Goal: Task Accomplishment & Management: Manage account settings

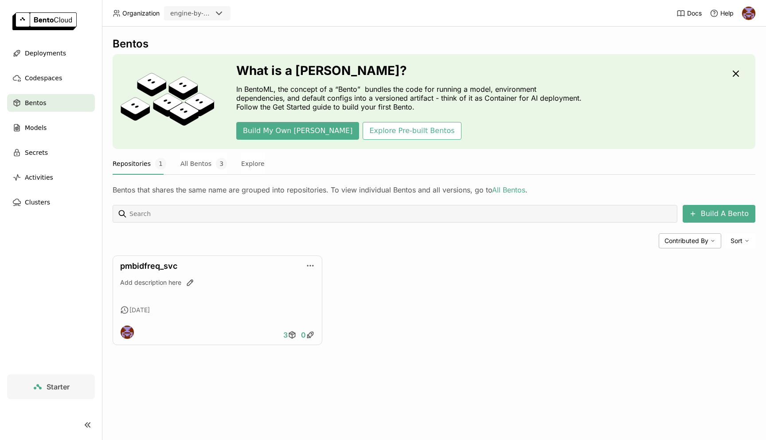
click at [57, 100] on div "Bentos" at bounding box center [51, 103] width 88 height 18
click at [188, 171] on button "All Bentos 3" at bounding box center [204, 164] width 47 height 22
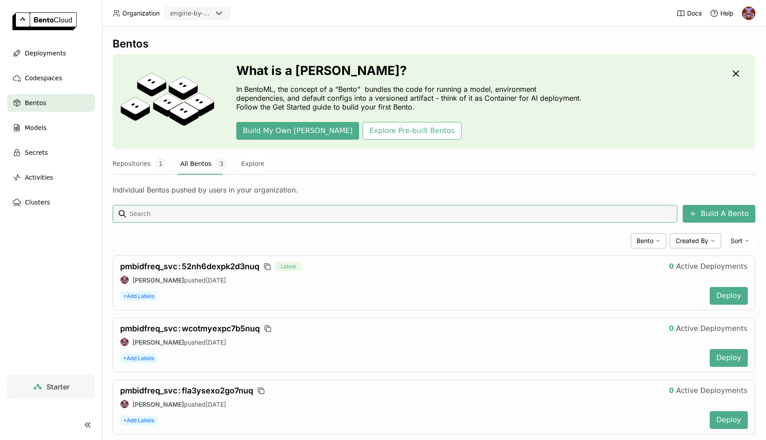
scroll to position [19, 0]
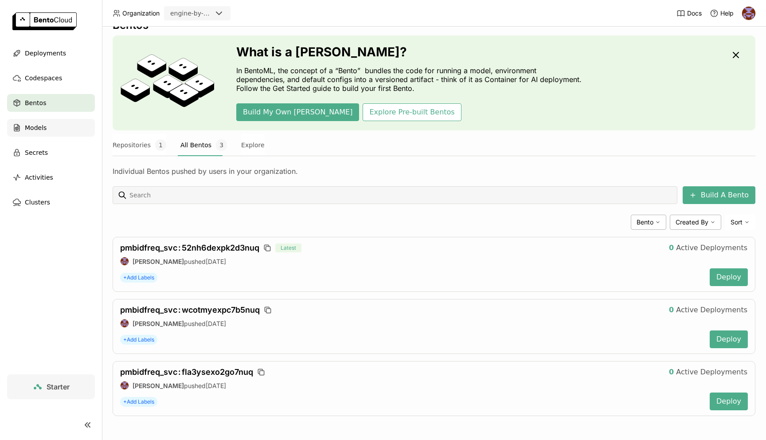
click at [55, 134] on div "Models" at bounding box center [51, 128] width 88 height 18
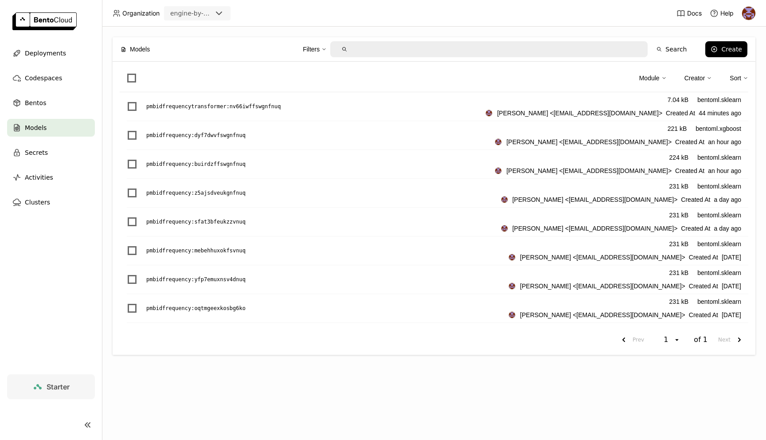
click at [56, 91] on ul "Deployments Codespaces Bentos Models Secrets Activities Clusters" at bounding box center [51, 127] width 102 height 167
click at [51, 105] on div "Bentos" at bounding box center [51, 103] width 88 height 18
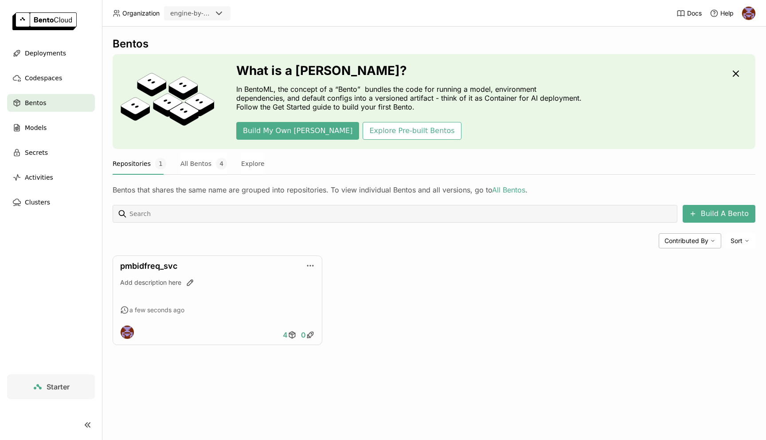
click at [42, 107] on span "Bentos" at bounding box center [35, 103] width 21 height 11
click at [144, 264] on link "pmbidfreq_svc" at bounding box center [148, 265] width 57 height 9
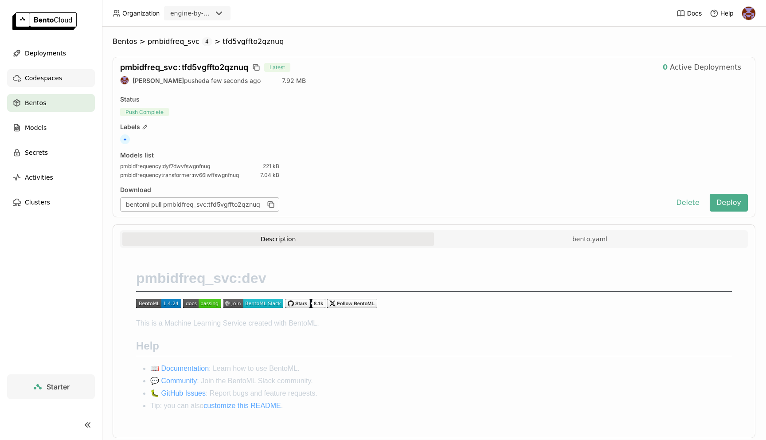
click at [47, 77] on span "Codespaces" at bounding box center [43, 78] width 37 height 11
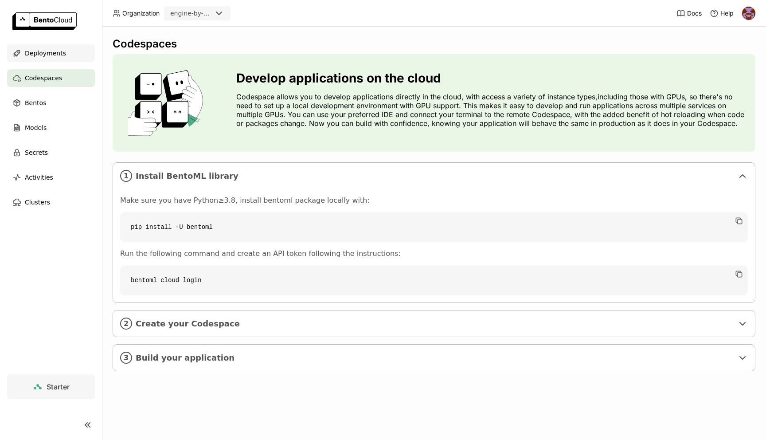
click at [47, 47] on div "Deployments" at bounding box center [51, 53] width 88 height 18
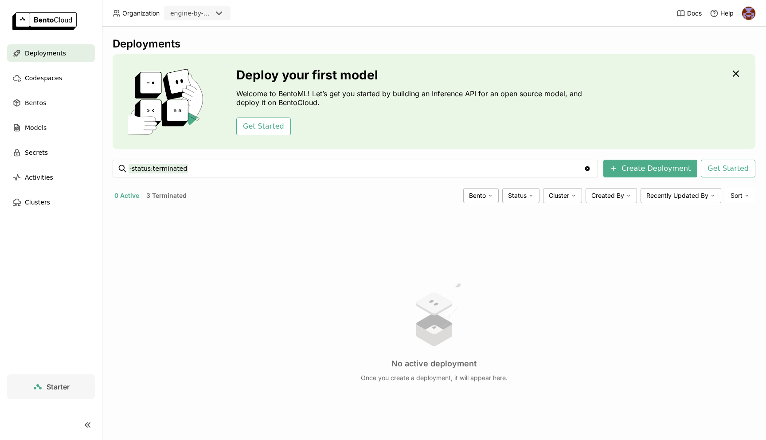
click at [47, 87] on ul "Deployments Codespaces Bentos Models Secrets Activities Clusters" at bounding box center [51, 127] width 102 height 167
click at [63, 58] on div "Deployments" at bounding box center [51, 53] width 88 height 18
click at [38, 108] on div "Bentos" at bounding box center [51, 103] width 88 height 18
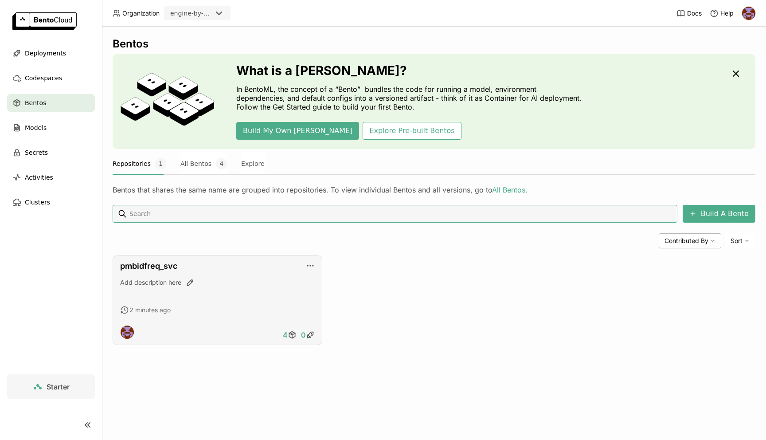
click at [146, 258] on div "pmbidfreq_svc Add description here 2 minutes ago 4 0" at bounding box center [218, 300] width 210 height 90
click at [149, 262] on link "pmbidfreq_svc" at bounding box center [148, 265] width 57 height 9
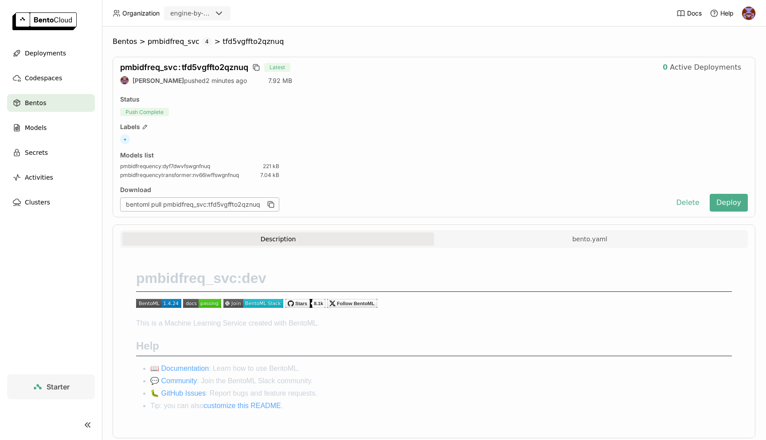
scroll to position [22, 0]
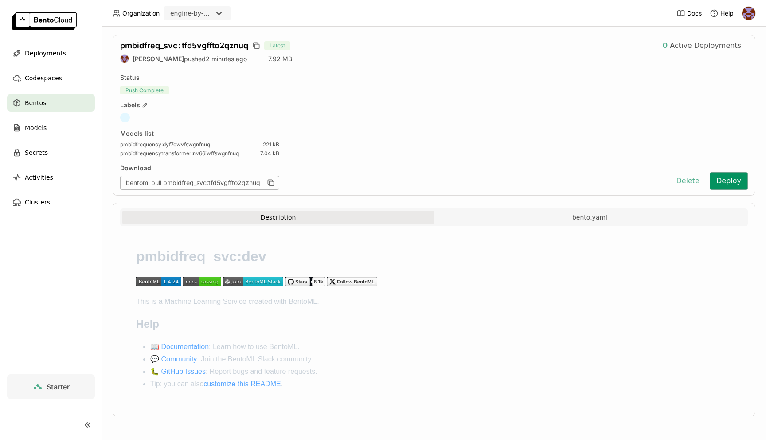
click at [731, 184] on button "Deploy" at bounding box center [729, 181] width 38 height 18
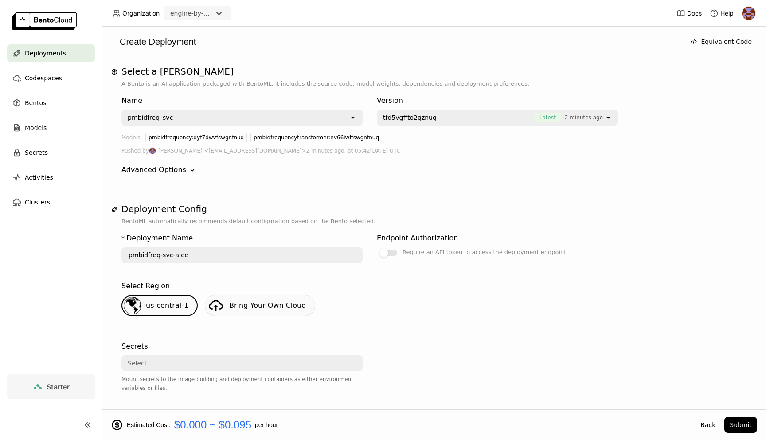
click at [188, 173] on icon "Down" at bounding box center [192, 170] width 9 height 9
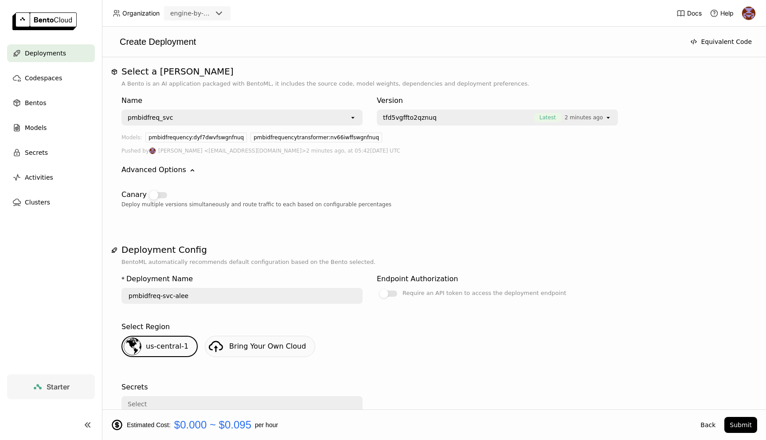
click at [163, 194] on div at bounding box center [158, 195] width 18 height 6
click at [147, 189] on input "checkbox" at bounding box center [147, 189] width 0 height 0
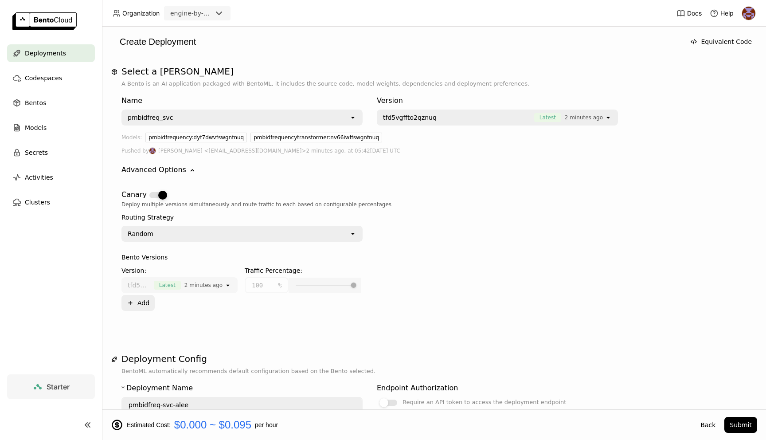
click at [163, 194] on div at bounding box center [162, 195] width 9 height 9
click at [147, 189] on input "checkbox" at bounding box center [147, 189] width 0 height 0
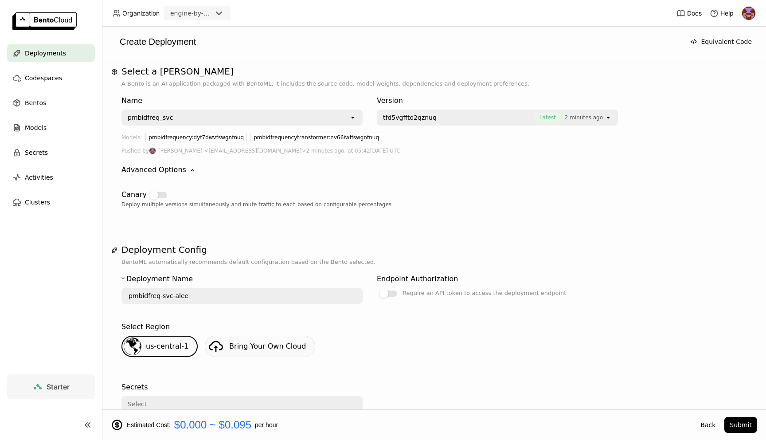
click at [355, 118] on icon "open" at bounding box center [353, 117] width 7 height 7
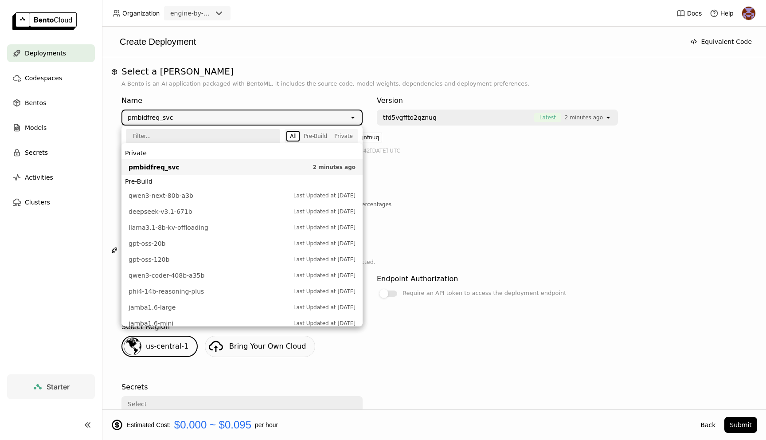
click at [355, 118] on icon "open" at bounding box center [353, 117] width 7 height 7
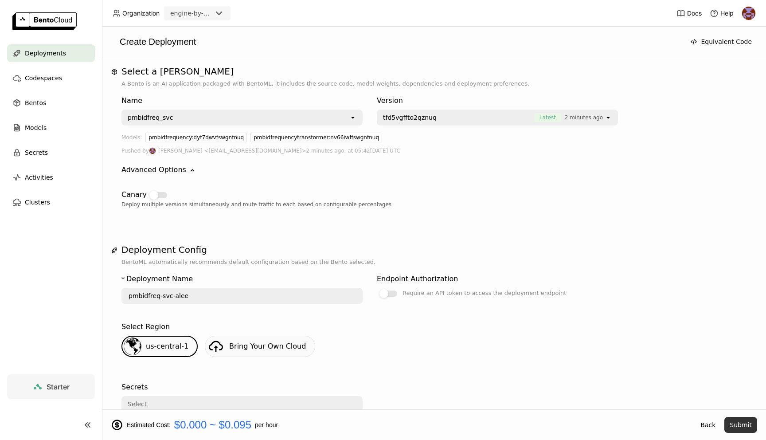
click at [743, 426] on button "Submit" at bounding box center [741, 425] width 33 height 16
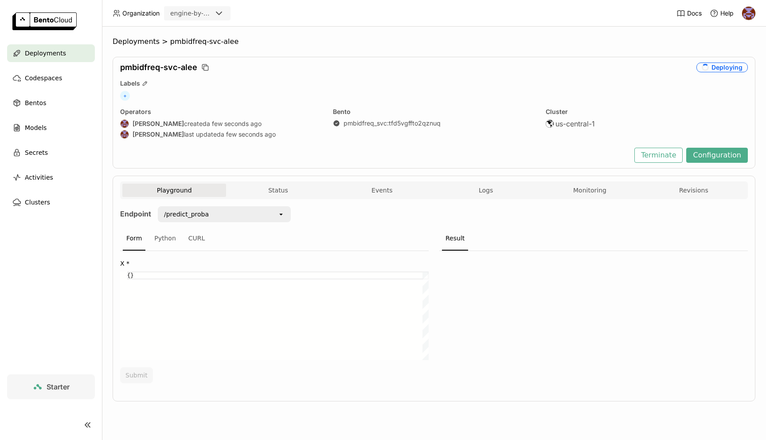
click at [748, 22] on div "Docs Help" at bounding box center [716, 13] width 79 height 26
click at [754, 13] on img at bounding box center [748, 13] width 13 height 13
click at [734, 51] on link "Billing" at bounding box center [730, 46] width 51 height 12
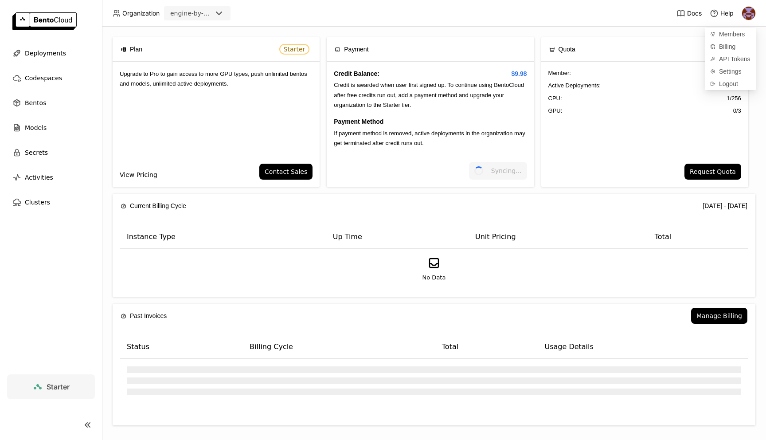
click at [472, 82] on span "Credit is awarded when user first signed up. To continue using BentoCloud after…" at bounding box center [429, 95] width 190 height 27
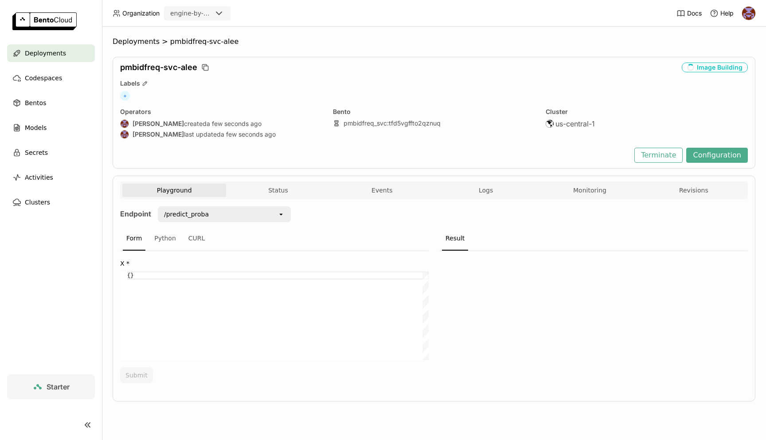
click at [47, 55] on span "Deployments" at bounding box center [45, 53] width 41 height 11
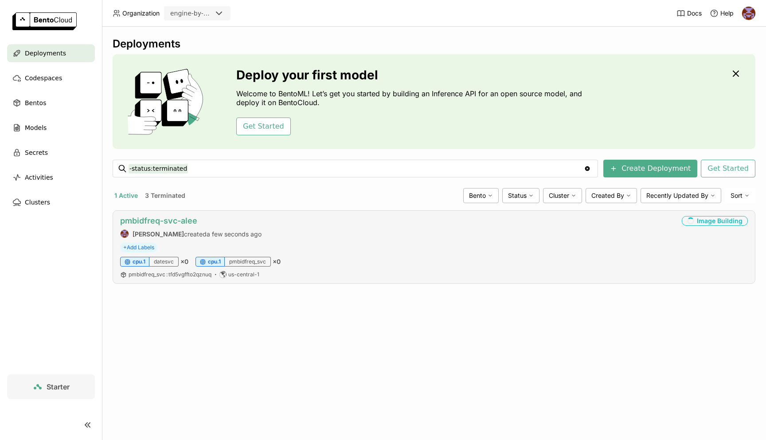
click at [184, 218] on link "pmbidfreq-svc-alee" at bounding box center [158, 220] width 77 height 9
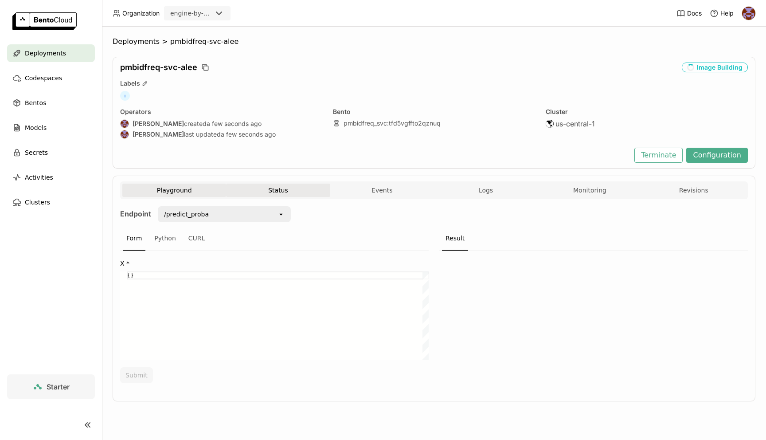
click at [287, 188] on button "Status" at bounding box center [278, 190] width 104 height 13
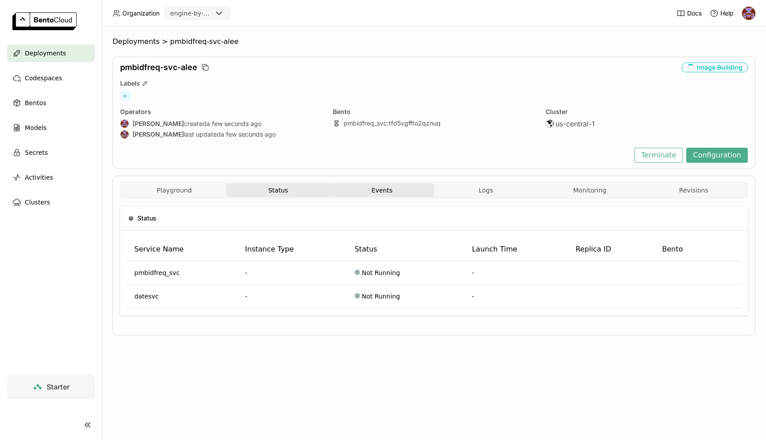
click at [383, 184] on button "Events" at bounding box center [382, 190] width 104 height 13
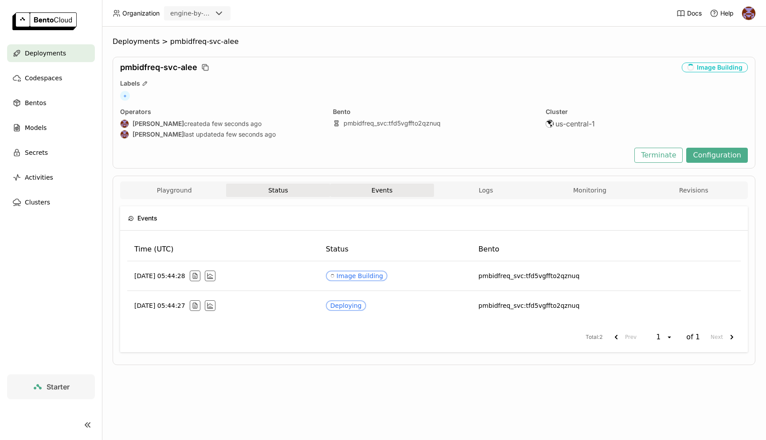
click at [263, 185] on button "Status" at bounding box center [278, 190] width 104 height 13
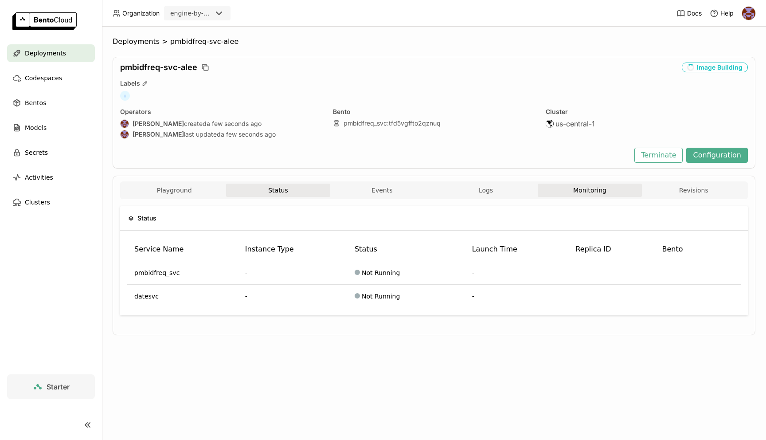
click at [392, 193] on button "Events" at bounding box center [382, 190] width 104 height 13
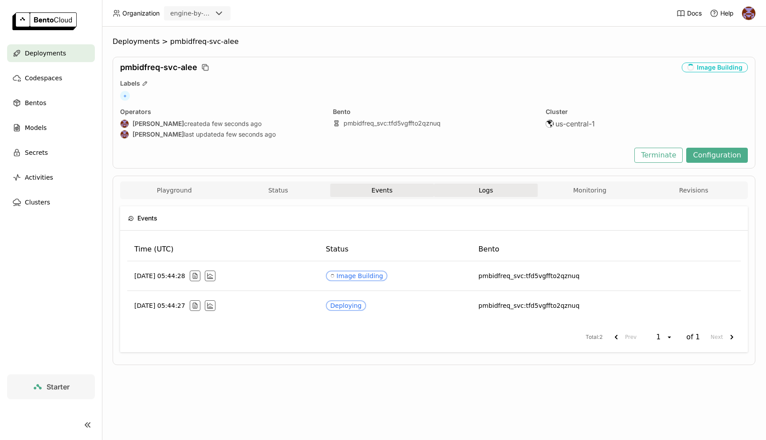
click at [494, 190] on button "Logs" at bounding box center [486, 190] width 104 height 13
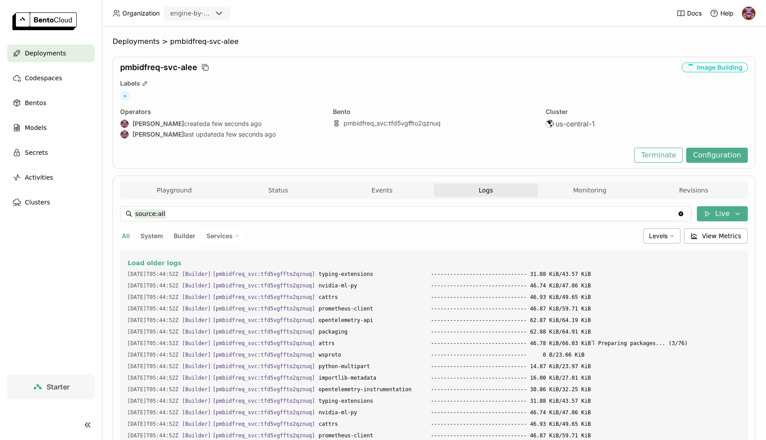
click at [384, 198] on div "Playground Status Events Logs Monitoring Revisions" at bounding box center [434, 192] width 624 height 16
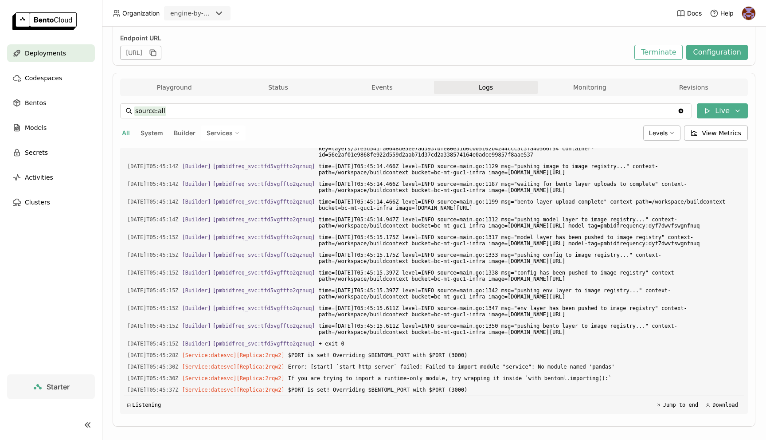
scroll to position [124, 0]
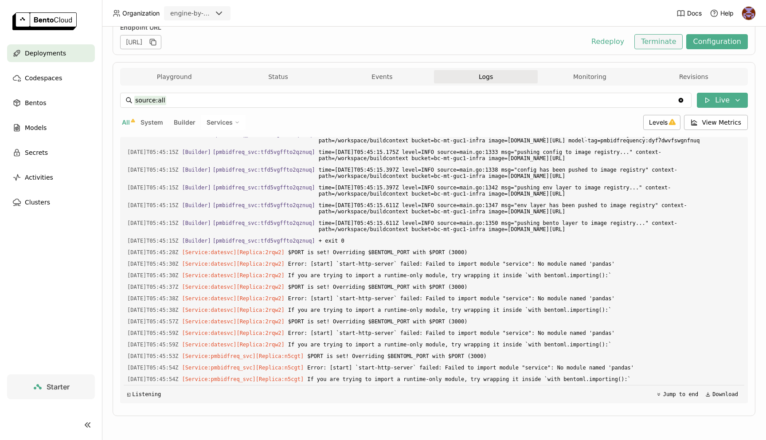
click at [673, 45] on button "Terminate" at bounding box center [659, 41] width 48 height 15
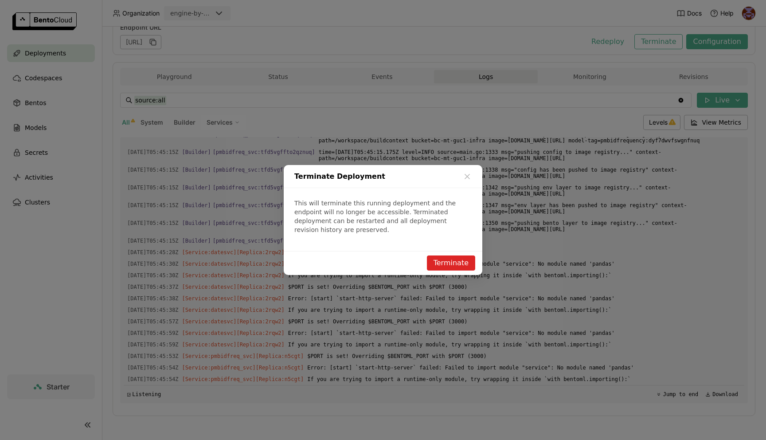
click at [460, 260] on button "Terminate" at bounding box center [451, 262] width 48 height 15
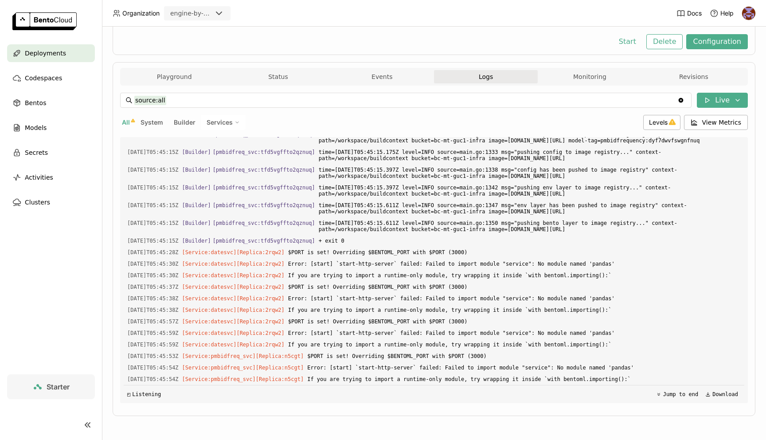
scroll to position [114, 0]
click at [718, 40] on button "Configuration" at bounding box center [718, 41] width 62 height 15
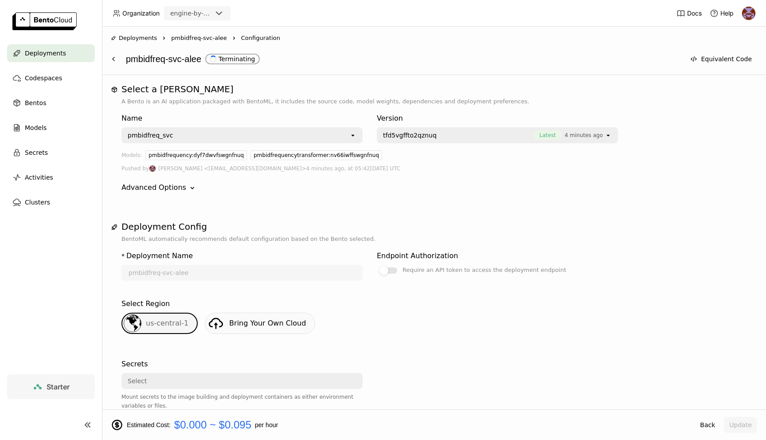
click at [60, 57] on span "Deployments" at bounding box center [45, 53] width 41 height 11
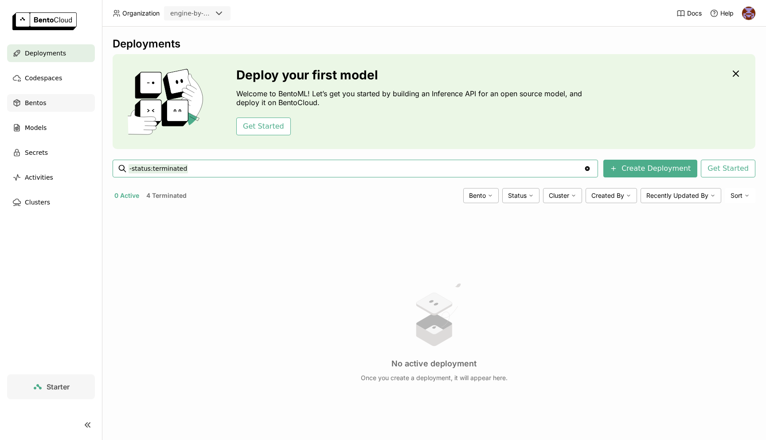
click at [61, 97] on div "Bentos" at bounding box center [51, 103] width 88 height 18
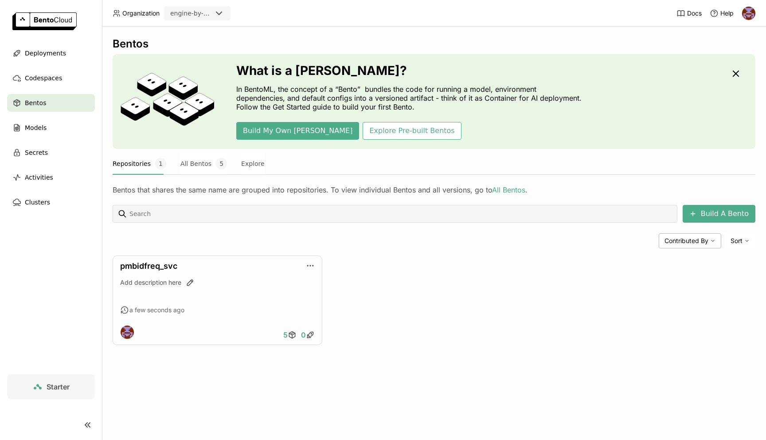
click at [70, 103] on div "Bentos" at bounding box center [51, 103] width 88 height 18
click at [170, 263] on link "pmbidfreq_svc" at bounding box center [148, 265] width 57 height 9
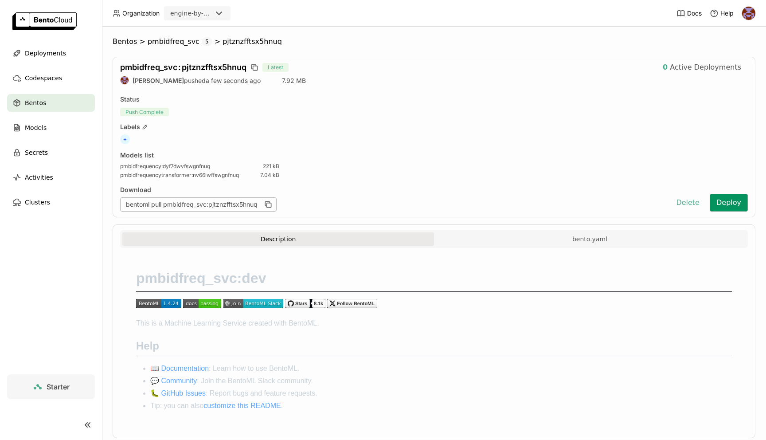
click at [734, 202] on button "Deploy" at bounding box center [729, 203] width 38 height 18
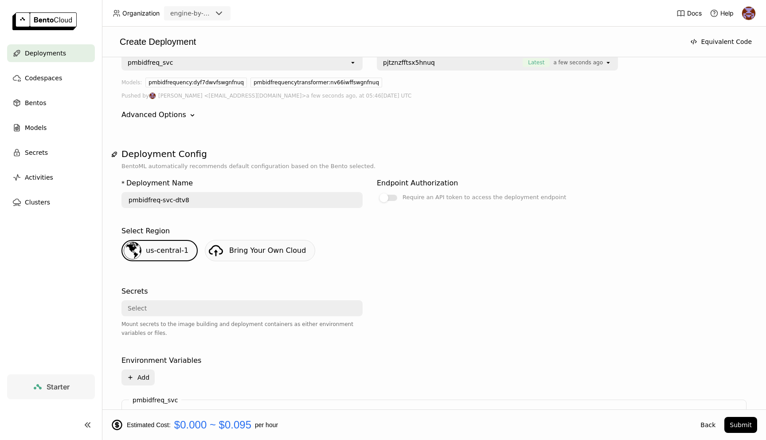
scroll to position [56, 0]
click at [730, 420] on button "Submit" at bounding box center [741, 425] width 33 height 16
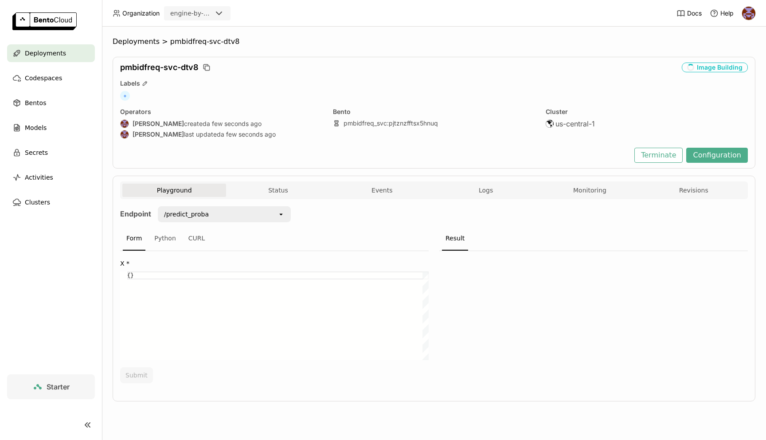
click at [270, 214] on div "/predict_proba" at bounding box center [218, 214] width 119 height 14
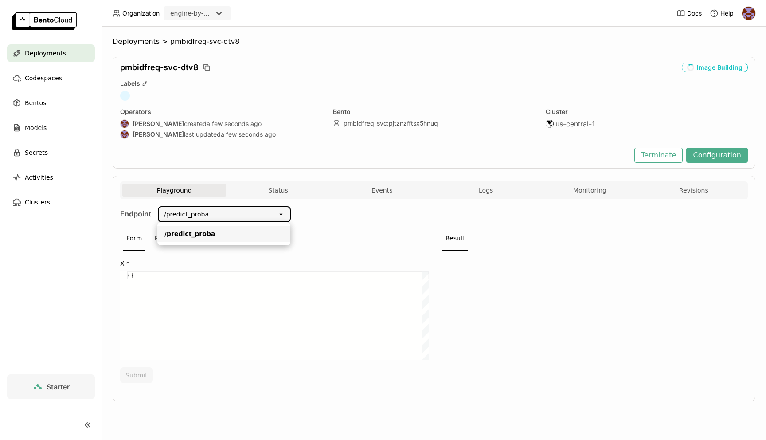
click at [369, 228] on div "Form Python CURL" at bounding box center [274, 239] width 309 height 24
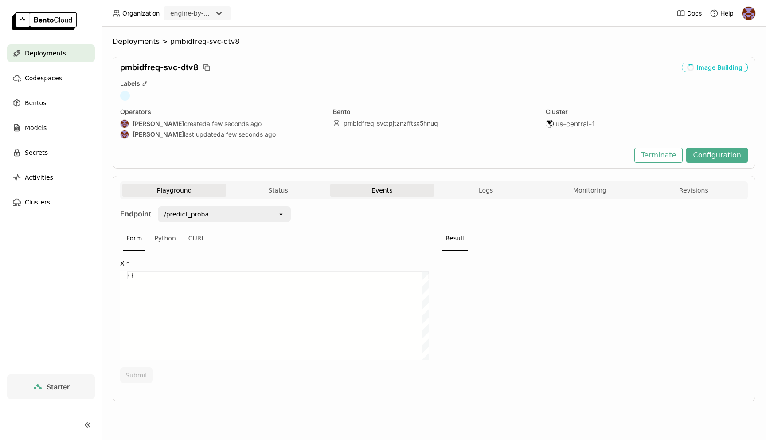
click at [386, 193] on button "Events" at bounding box center [382, 190] width 104 height 13
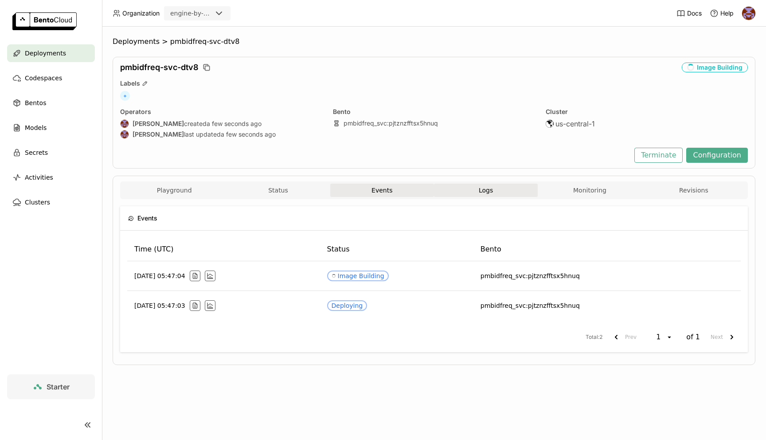
click at [491, 190] on span "Logs" at bounding box center [486, 190] width 14 height 8
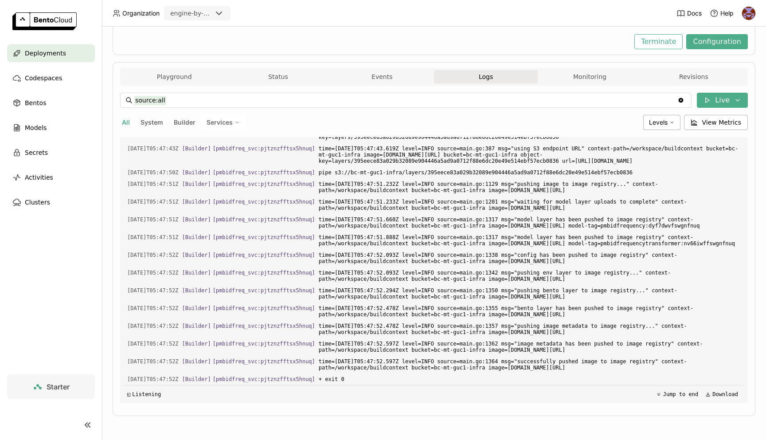
scroll to position [12669, 0]
click at [612, 75] on button "Monitoring" at bounding box center [590, 76] width 104 height 13
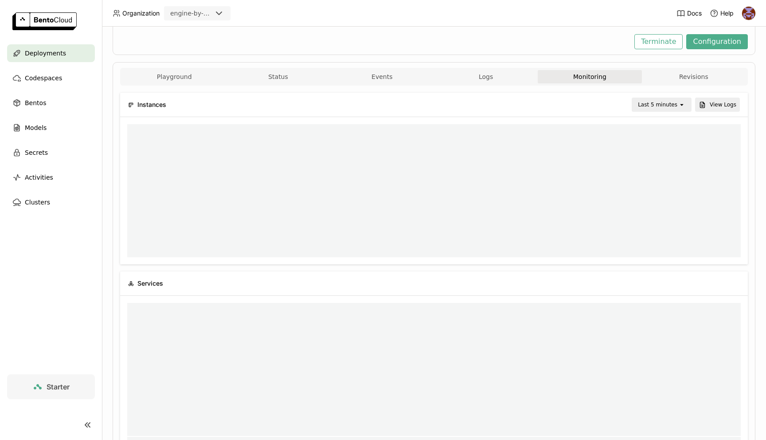
scroll to position [0, 0]
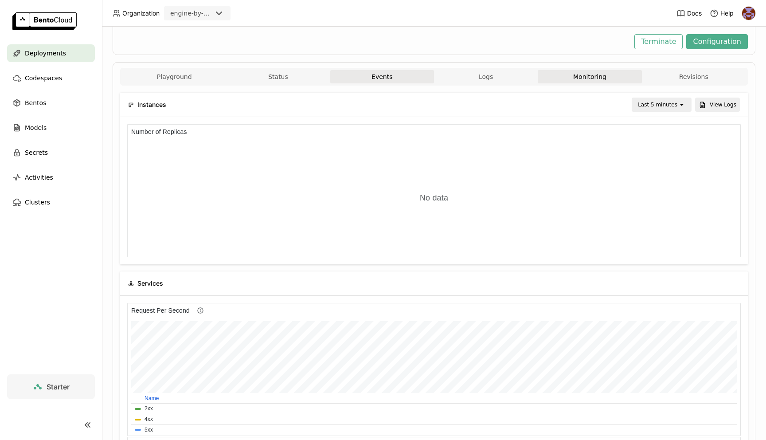
click at [395, 81] on button "Events" at bounding box center [382, 76] width 104 height 13
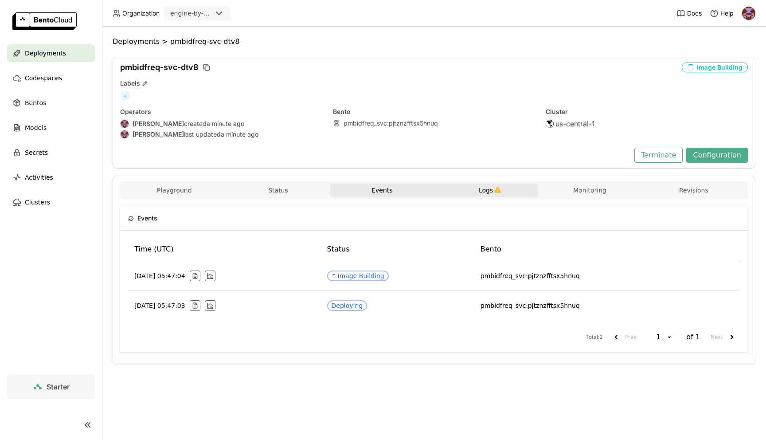
click at [487, 188] on span "Logs" at bounding box center [486, 190] width 14 height 8
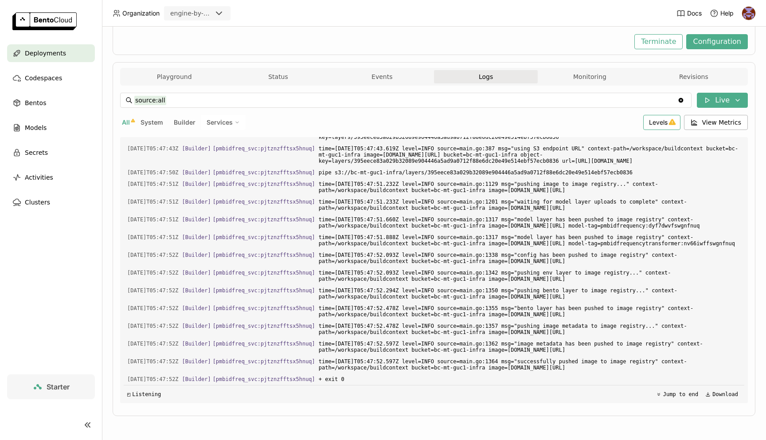
click at [658, 125] on span "Levels" at bounding box center [658, 122] width 19 height 8
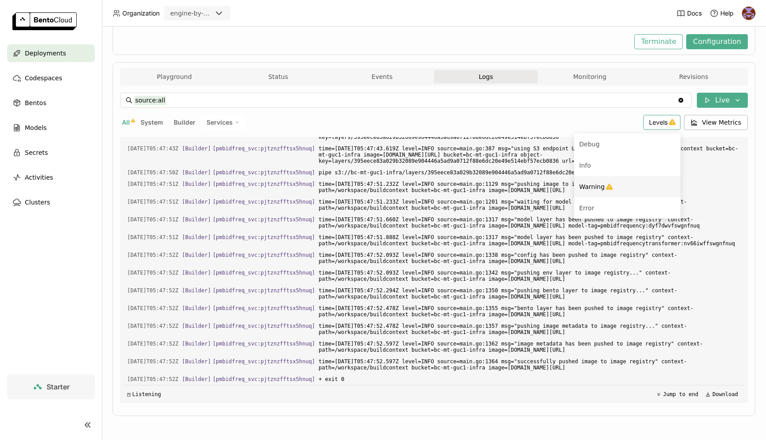
click at [605, 188] on li "Warning" at bounding box center [627, 186] width 106 height 21
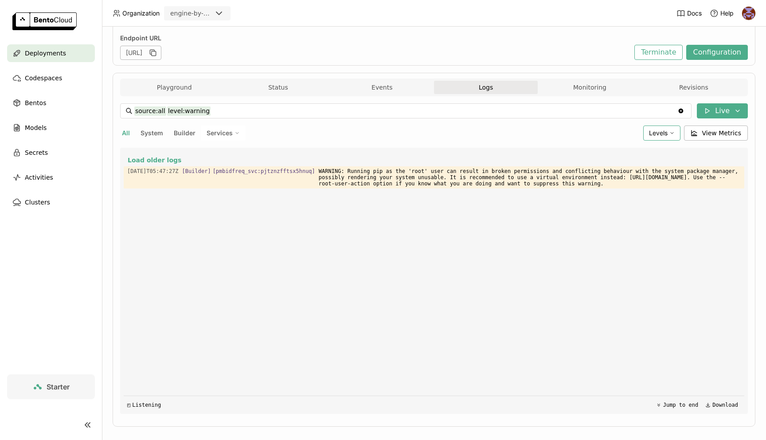
click at [667, 136] on span "Levels" at bounding box center [658, 133] width 19 height 8
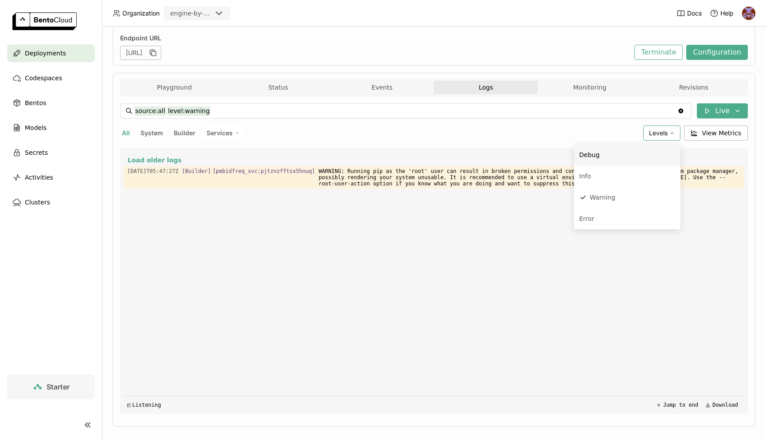
click at [640, 152] on div "Debug" at bounding box center [628, 154] width 96 height 11
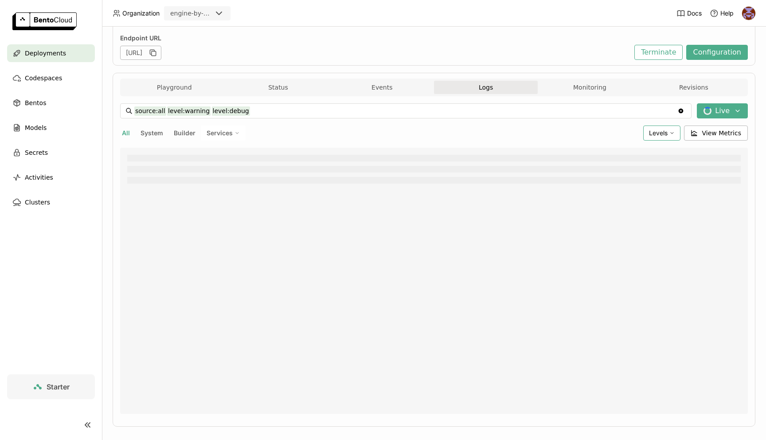
click at [664, 136] on span "Levels" at bounding box center [658, 133] width 19 height 8
click at [616, 196] on span "Warning" at bounding box center [603, 197] width 26 height 7
click at [675, 131] on icon at bounding box center [672, 132] width 5 height 5
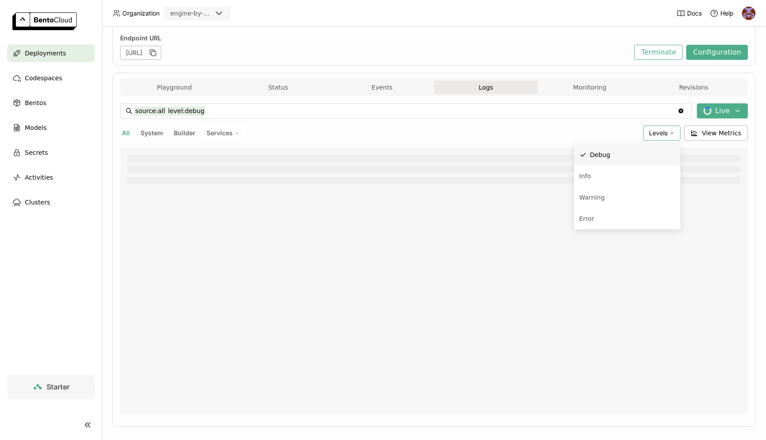
click at [613, 156] on div "Debug" at bounding box center [632, 154] width 85 height 11
type input "source:all"
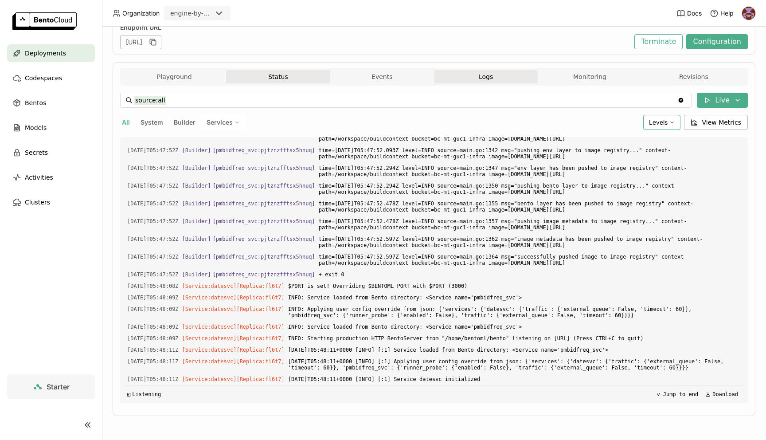
click at [277, 76] on button "Status" at bounding box center [278, 76] width 104 height 13
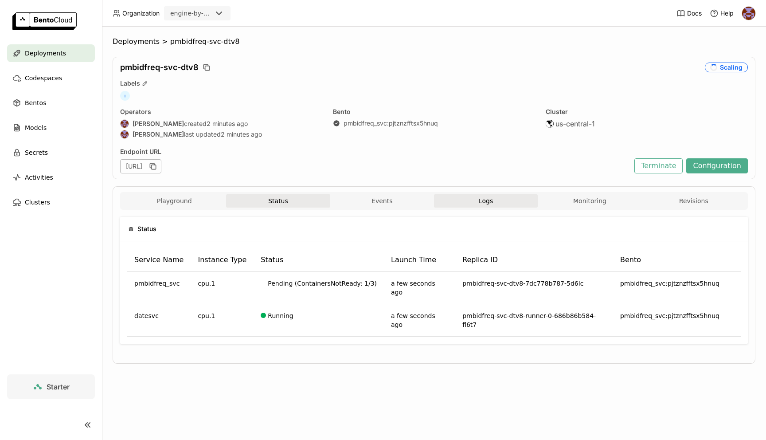
click at [478, 204] on button "Logs" at bounding box center [486, 200] width 104 height 13
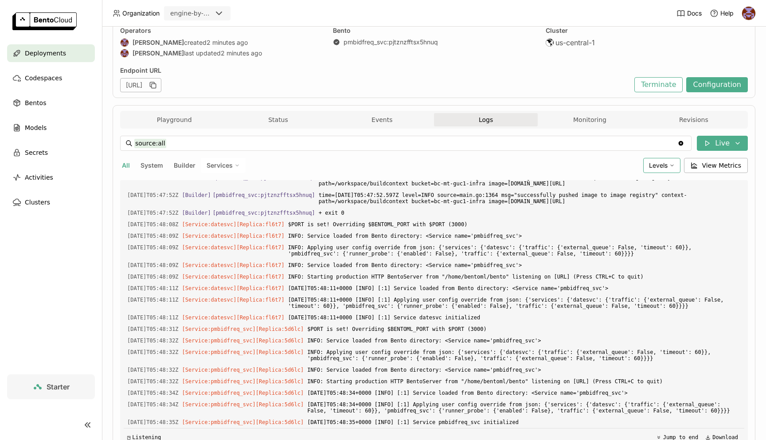
scroll to position [124, 0]
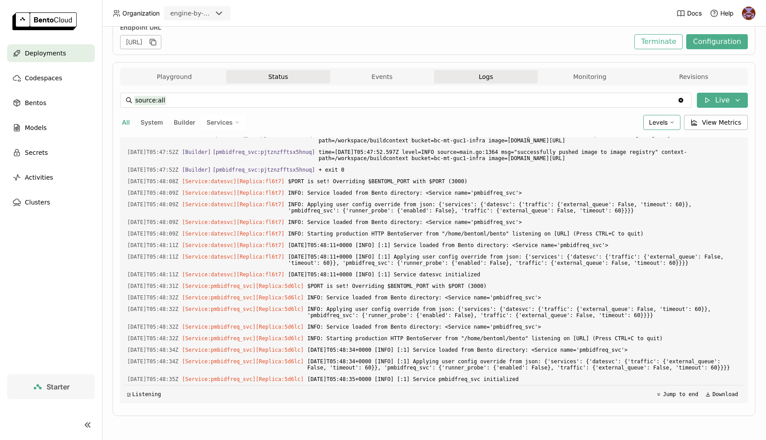
click at [283, 79] on button "Status" at bounding box center [278, 76] width 104 height 13
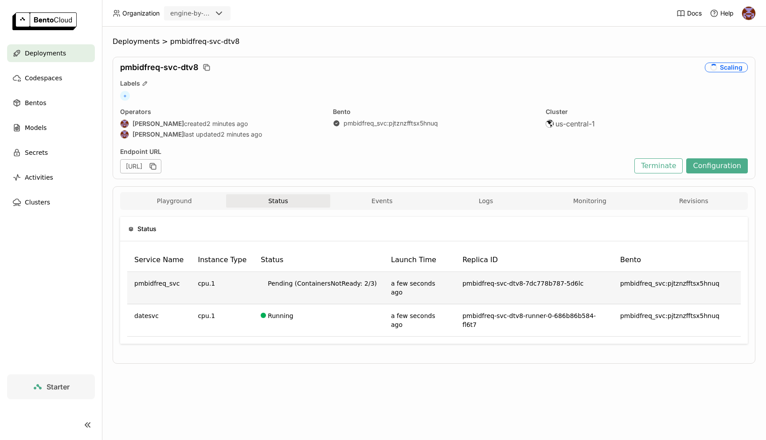
click at [267, 282] on td "Pending (ContainersNotReady: 2/3)" at bounding box center [319, 288] width 130 height 32
click at [262, 281] on div at bounding box center [263, 282] width 5 height 5
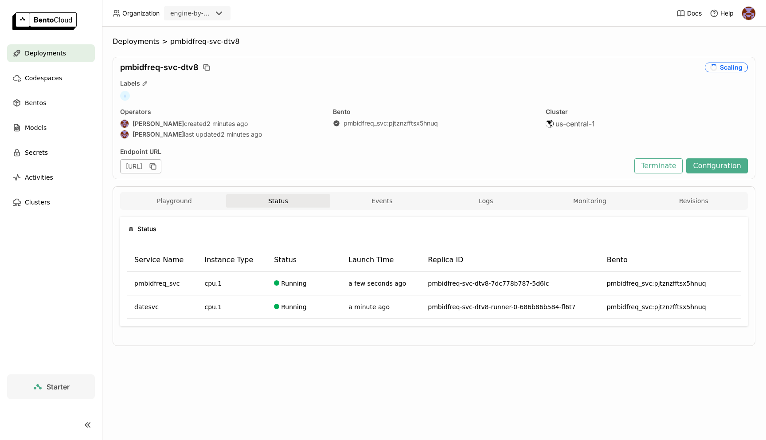
click at [481, 208] on div "Playground Status Events Logs Monitoring Revisions" at bounding box center [434, 202] width 624 height 16
click at [488, 200] on span "Logs" at bounding box center [486, 201] width 14 height 8
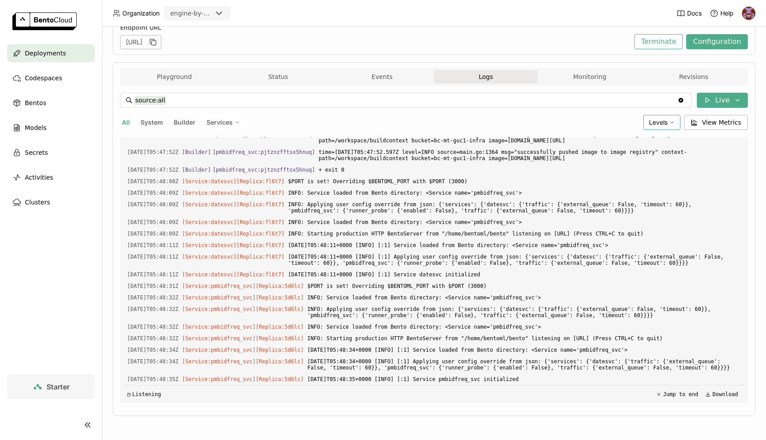
scroll to position [2223, 0]
click at [168, 78] on button "Playground" at bounding box center [174, 76] width 104 height 13
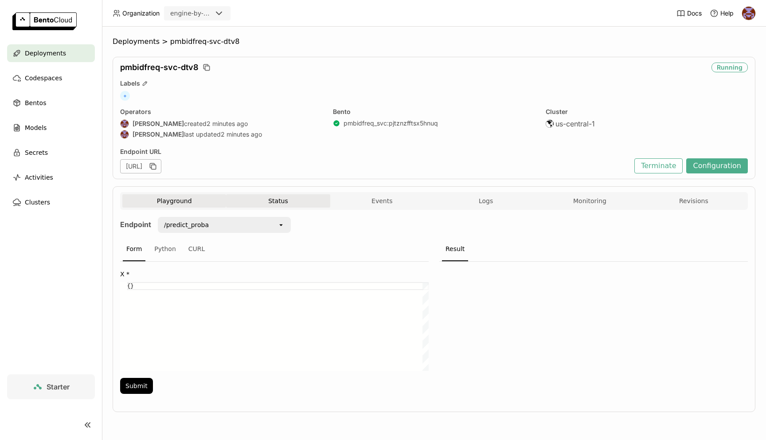
click at [289, 201] on button "Status" at bounding box center [278, 200] width 104 height 13
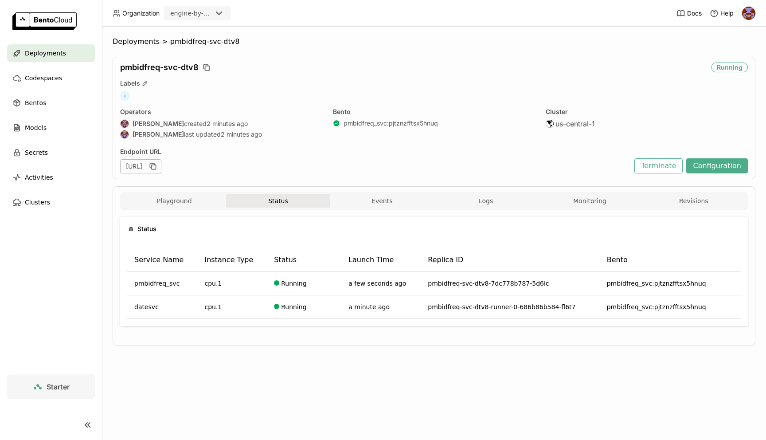
click at [373, 211] on div "Status Service Name Instance Type Status Launch Time Replica ID Bento pmbidfreq…" at bounding box center [434, 275] width 628 height 130
click at [386, 200] on button "Events" at bounding box center [382, 200] width 104 height 13
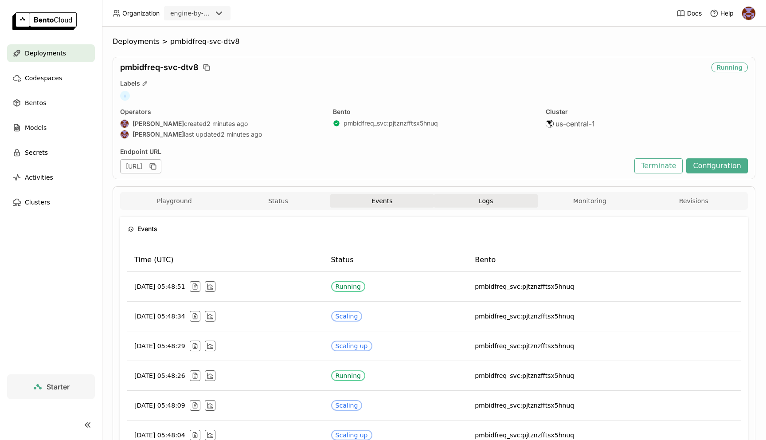
click at [484, 203] on span "Logs" at bounding box center [486, 201] width 14 height 8
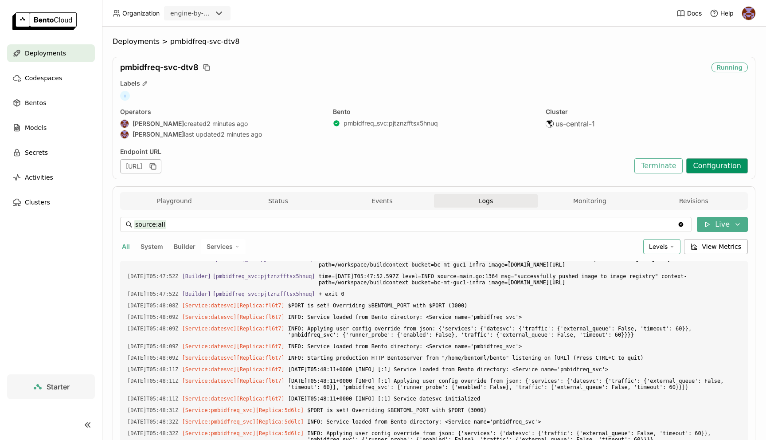
click at [723, 165] on button "Configuration" at bounding box center [718, 165] width 62 height 15
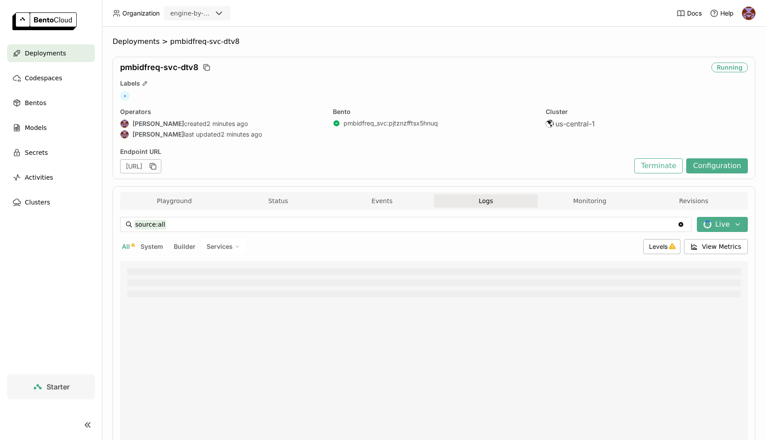
click at [733, 70] on div "Running" at bounding box center [730, 68] width 36 height 10
click at [674, 167] on button "Terminate" at bounding box center [659, 165] width 48 height 15
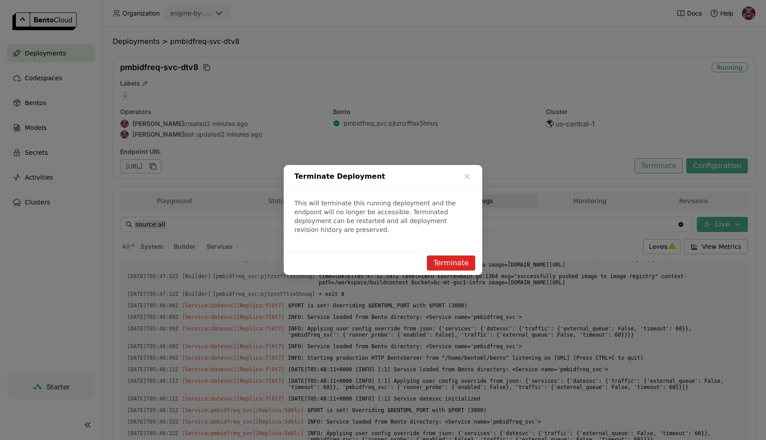
scroll to position [2118, 0]
click at [460, 261] on button "Terminate" at bounding box center [451, 262] width 48 height 15
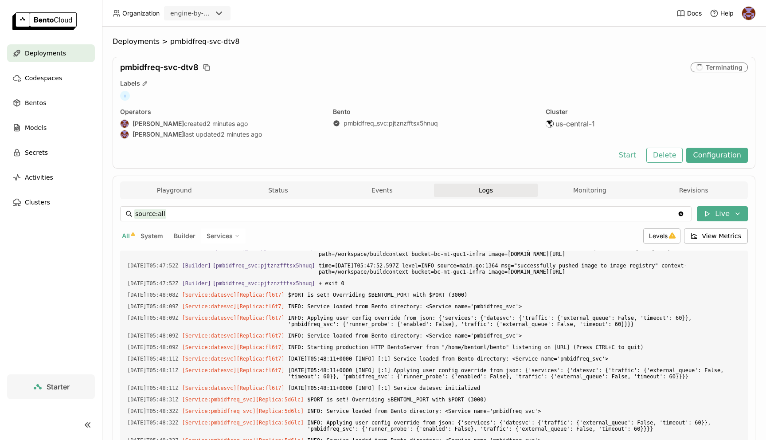
click at [80, 51] on div "Deployments" at bounding box center [51, 53] width 88 height 18
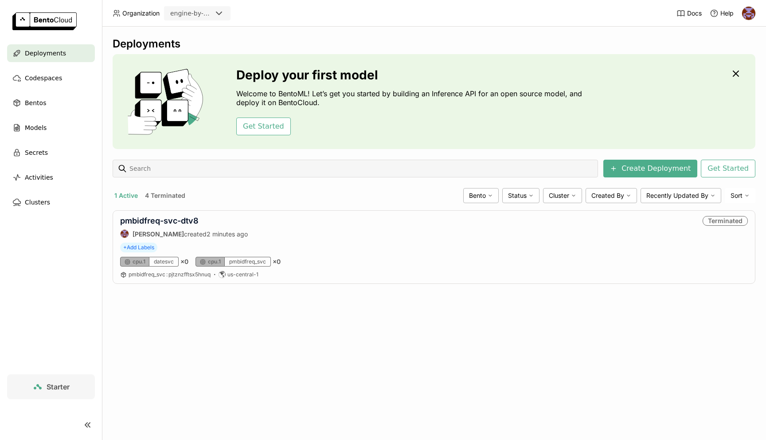
click at [430, 120] on div "Get Started" at bounding box center [411, 127] width 350 height 18
click at [358, 167] on input at bounding box center [362, 168] width 466 height 14
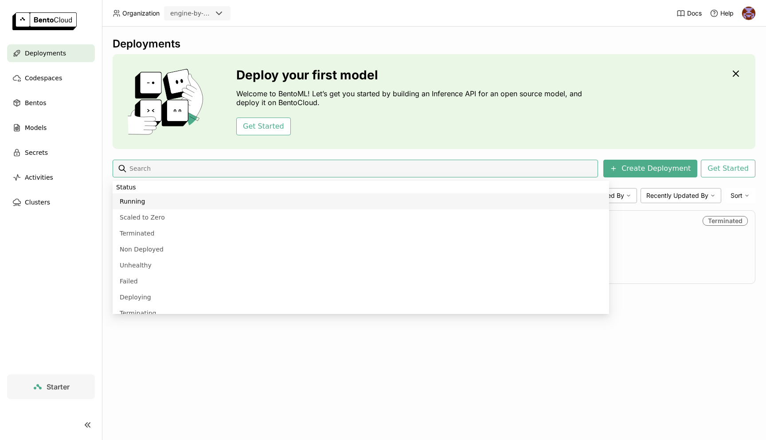
type input "status:running"
click at [310, 222] on li "Terminated" at bounding box center [361, 217] width 497 height 16
type input "status:terminated"
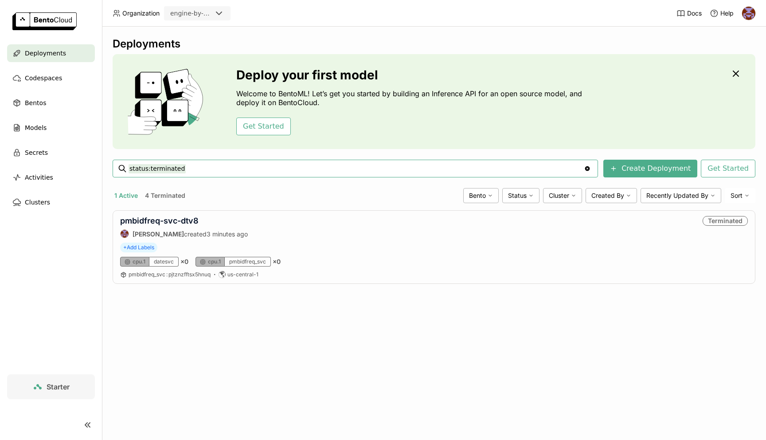
click at [501, 169] on input "status:terminated" at bounding box center [357, 168] width 456 height 14
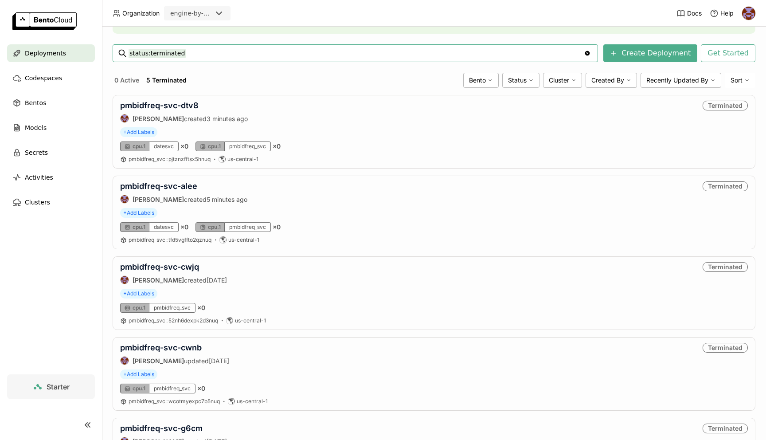
scroll to position [191, 0]
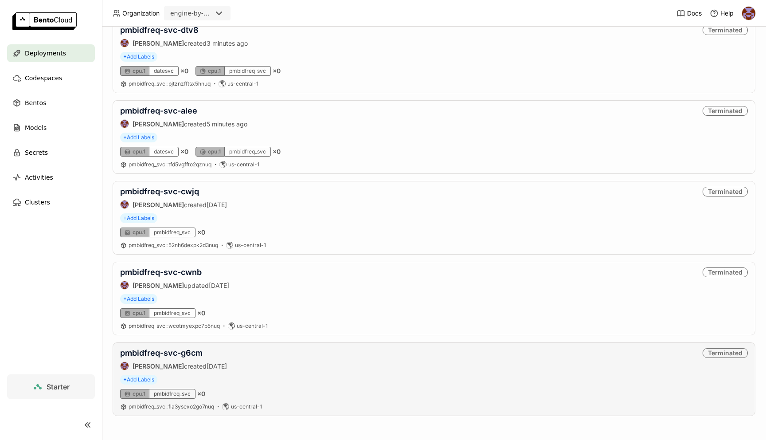
click at [287, 392] on div "cpu.1 pmbidfreq_svc × 0" at bounding box center [434, 394] width 628 height 10
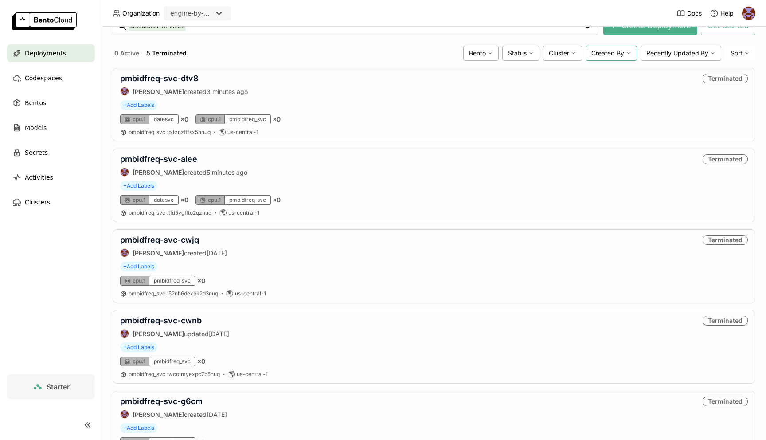
scroll to position [87, 0]
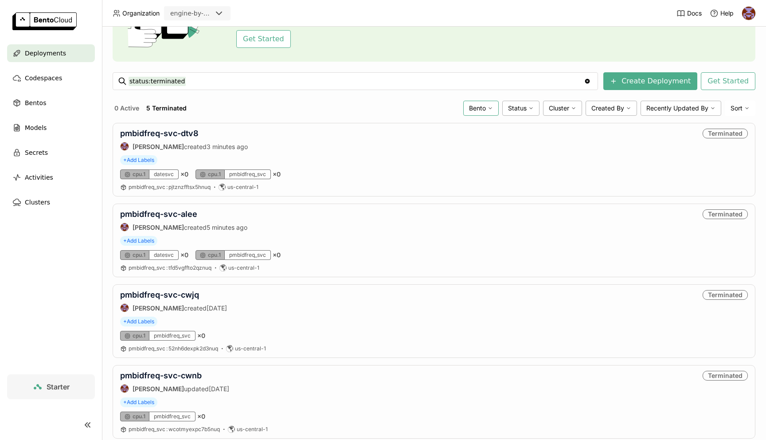
click at [485, 108] on span "Bento" at bounding box center [477, 108] width 17 height 8
click at [434, 106] on div "0 Active 5 Terminated" at bounding box center [286, 108] width 347 height 12
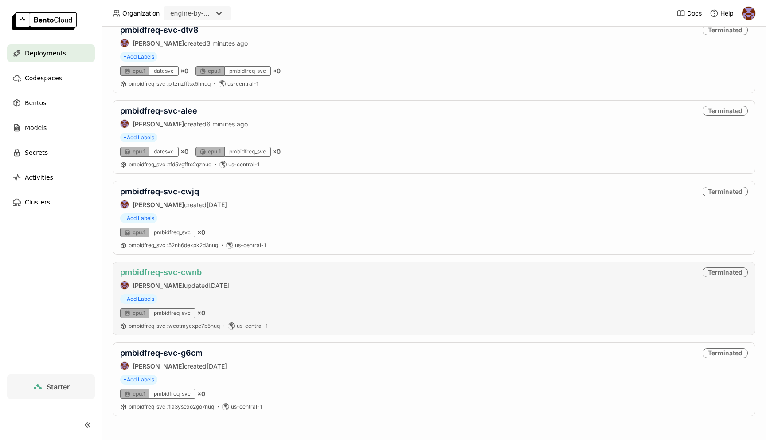
click at [165, 268] on link "pmbidfreq-svc-cwnb" at bounding box center [161, 271] width 82 height 9
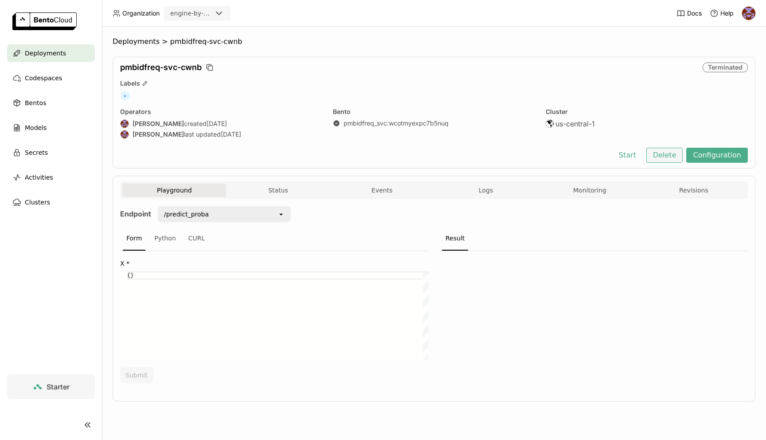
click at [668, 155] on button "Delete" at bounding box center [665, 155] width 37 height 15
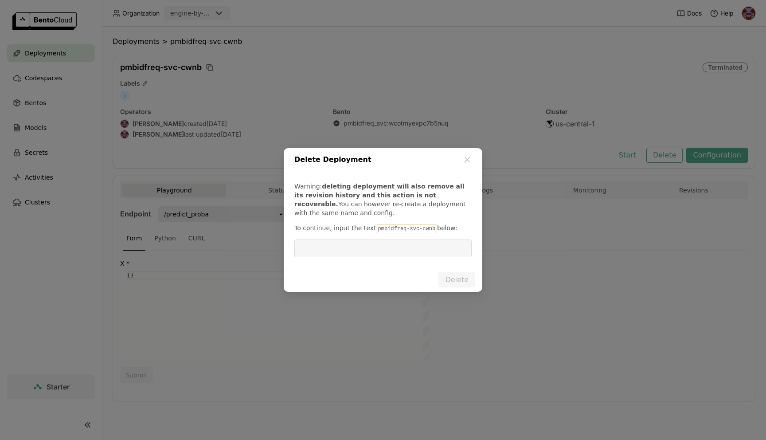
click at [407, 225] on code "pmbidfreq-svc-cwnb" at bounding box center [406, 228] width 61 height 9
click at [407, 230] on code "pmbidfreq-svc-cwnb" at bounding box center [406, 228] width 61 height 9
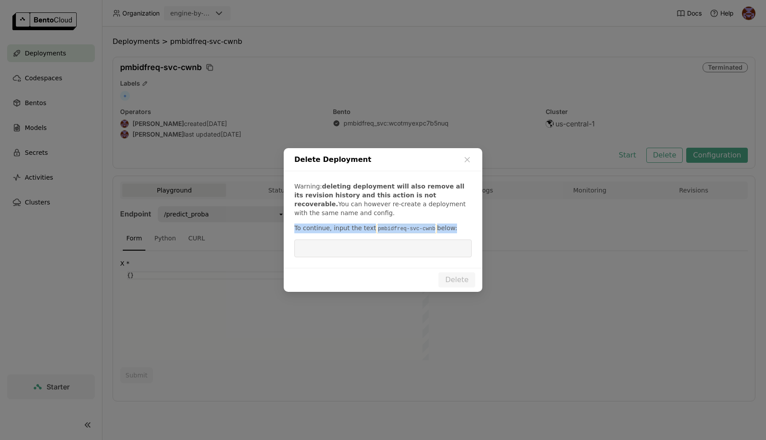
click at [397, 230] on code "pmbidfreq-svc-cwnb" at bounding box center [406, 228] width 61 height 9
drag, startPoint x: 373, startPoint y: 228, endPoint x: 432, endPoint y: 228, distance: 58.6
click at [432, 228] on code "pmbidfreq-svc-cwnb" at bounding box center [406, 228] width 61 height 9
copy code "pmbidfreq-svc-cwnb"
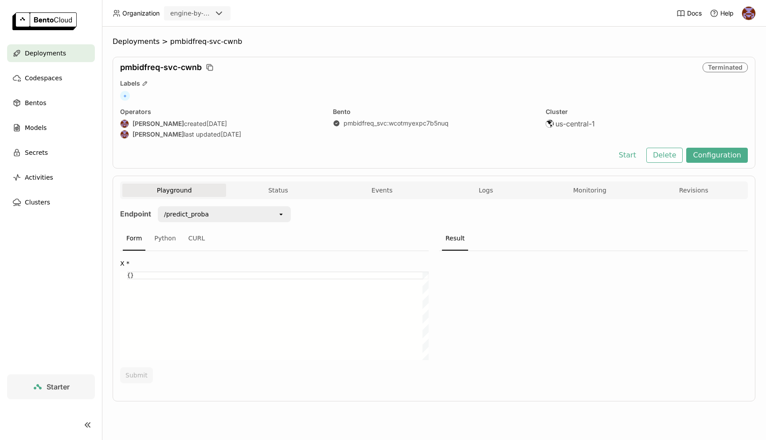
click at [542, 182] on div "Delete Deployment Warning: deleting deployment will also remove all its revisio…" at bounding box center [383, 220] width 766 height 440
click at [49, 54] on span "Deployments" at bounding box center [45, 53] width 41 height 11
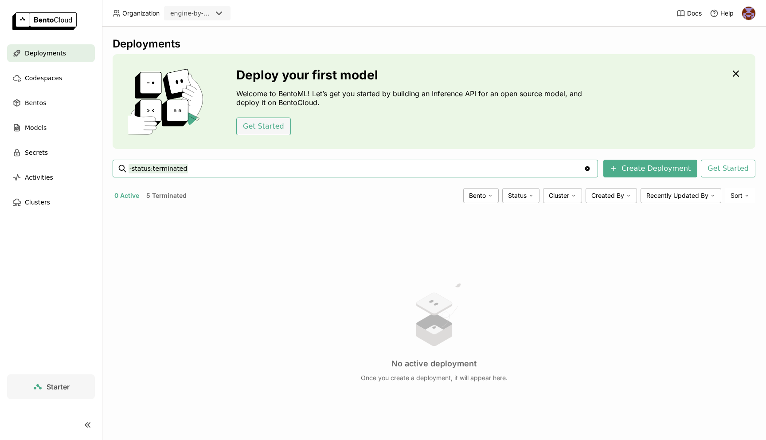
click at [283, 134] on button "Get Started" at bounding box center [263, 127] width 55 height 18
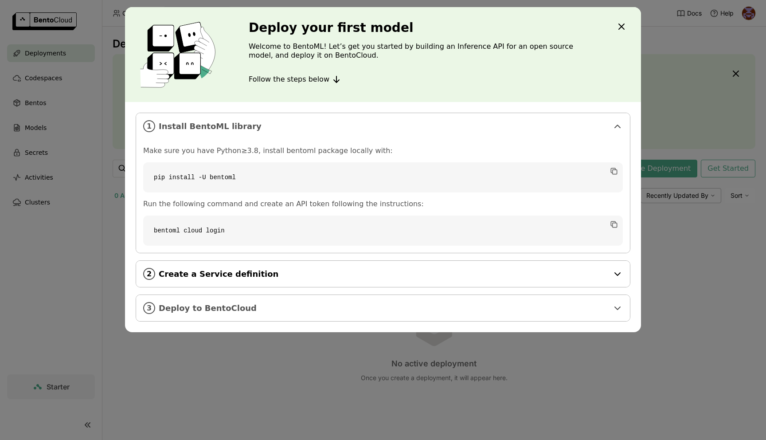
click at [350, 279] on div "2 Create a Service definition" at bounding box center [383, 274] width 494 height 26
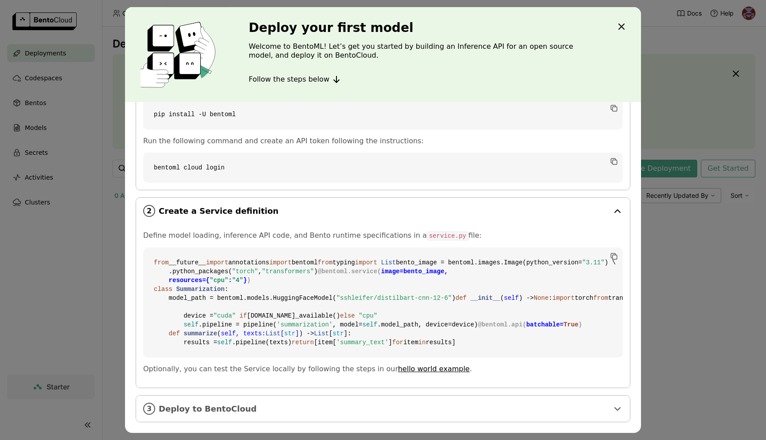
scroll to position [223, 0]
click at [310, 412] on span "Deploy to BentoCloud" at bounding box center [384, 409] width 450 height 10
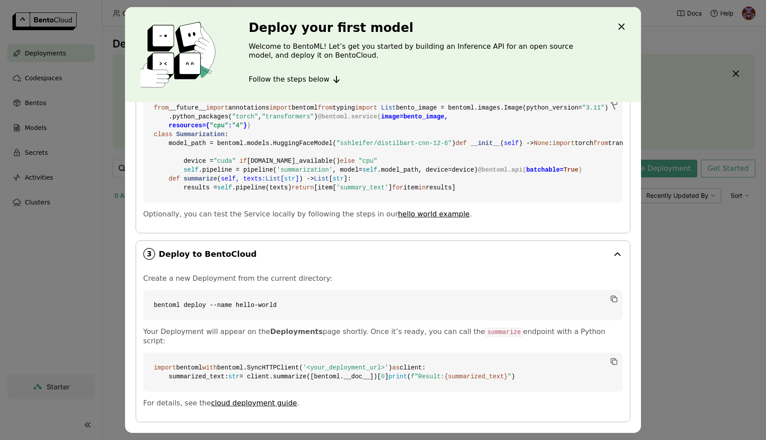
scroll to position [396, 0]
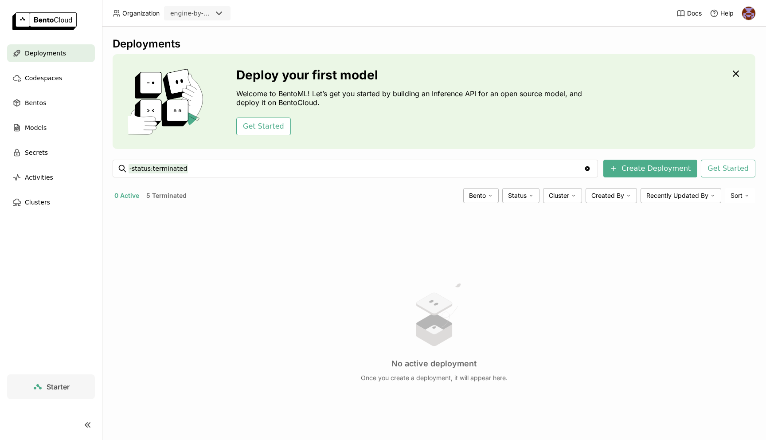
click at [85, 162] on div "Deploy your first model Welcome to BentoML! Let’s get you started by building a…" at bounding box center [383, 220] width 766 height 440
